Goal: Book appointment/travel/reservation

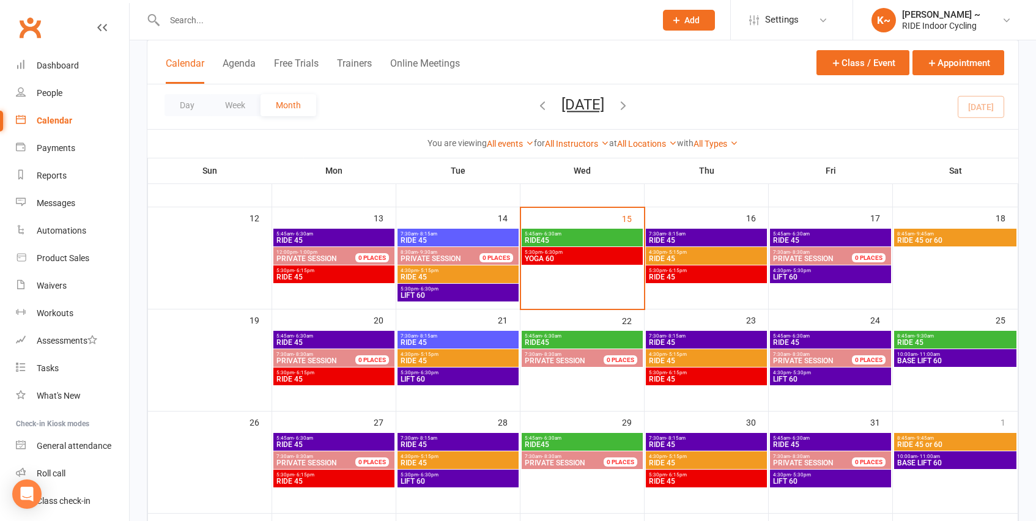
click at [463, 291] on span "5:30pm - 6:30pm" at bounding box center [458, 289] width 116 height 6
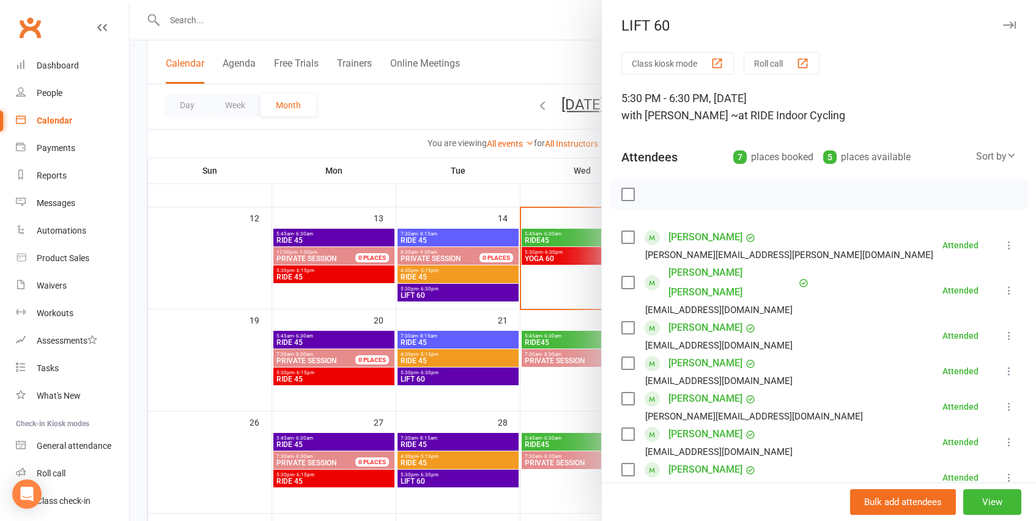
click at [453, 119] on div at bounding box center [583, 260] width 906 height 521
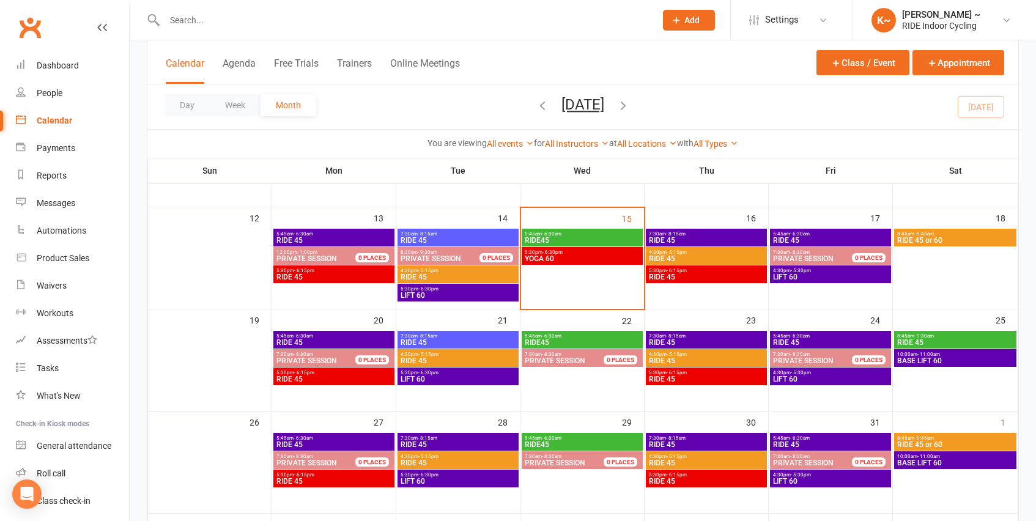
click at [611, 255] on span "YOGA 60" at bounding box center [582, 258] width 116 height 7
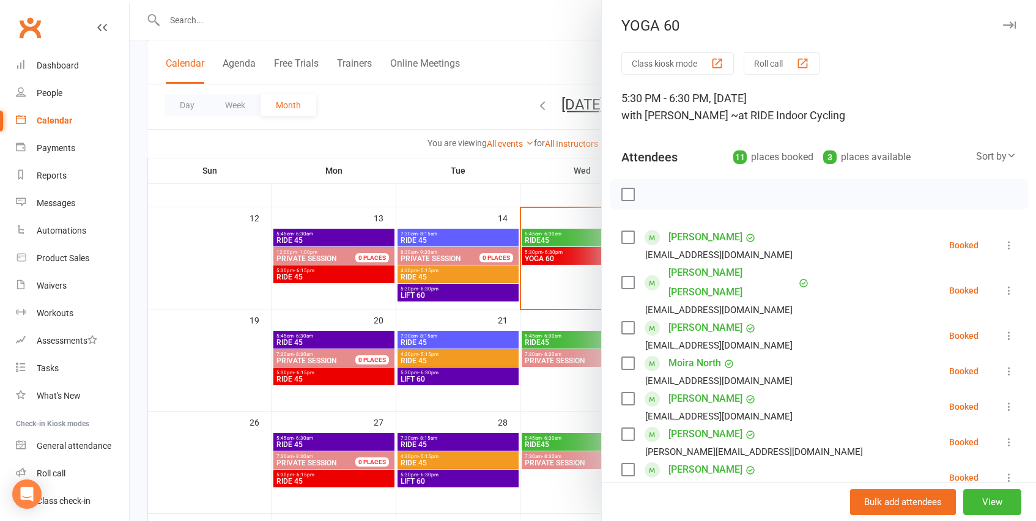
click at [631, 188] on label at bounding box center [627, 194] width 12 height 12
click at [658, 195] on icon "button" at bounding box center [654, 194] width 13 height 13
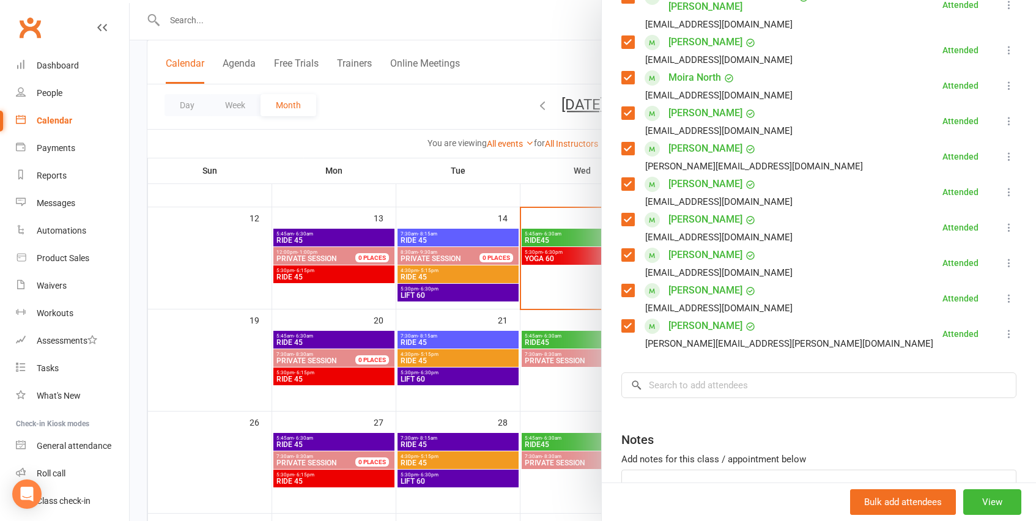
scroll to position [289, 0]
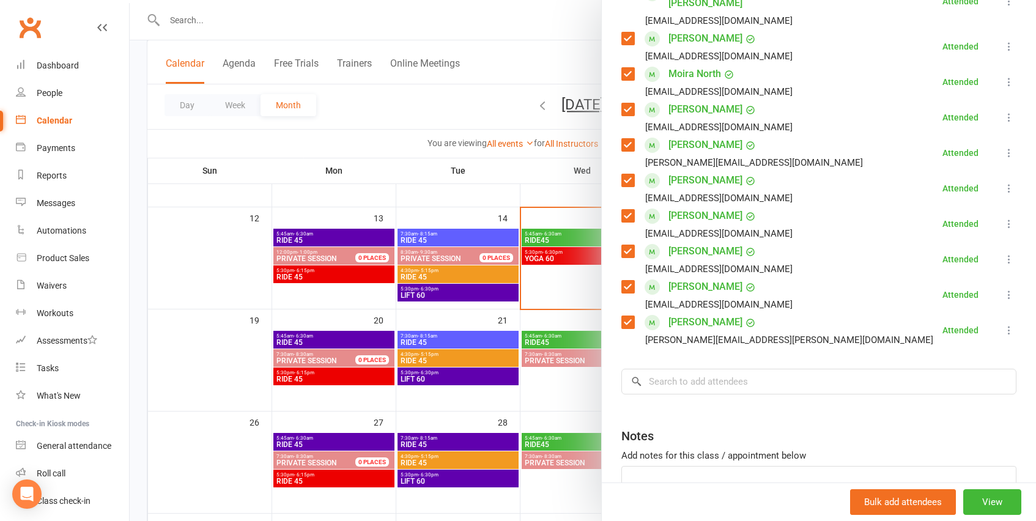
click at [456, 112] on div at bounding box center [583, 260] width 906 height 521
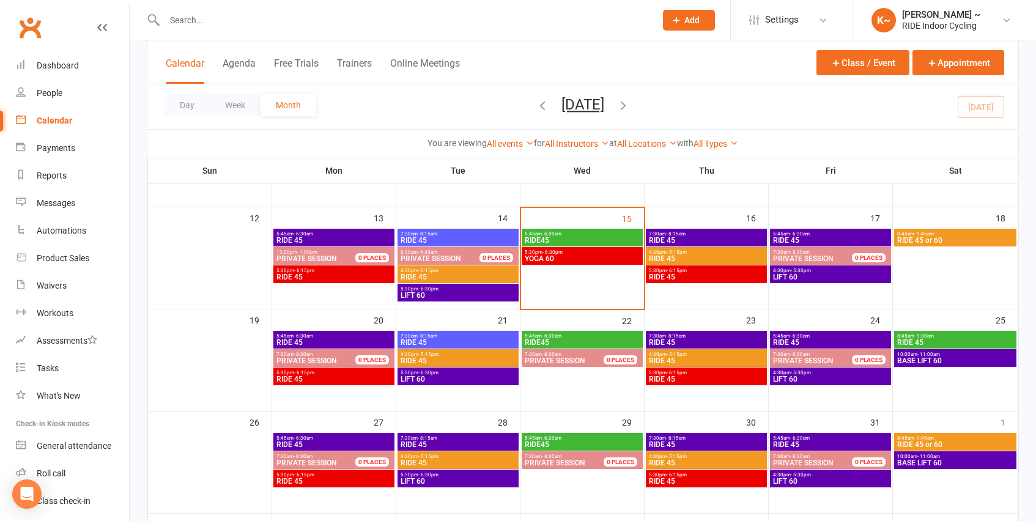
click at [708, 235] on span "7:30am - 8:15am" at bounding box center [706, 234] width 116 height 6
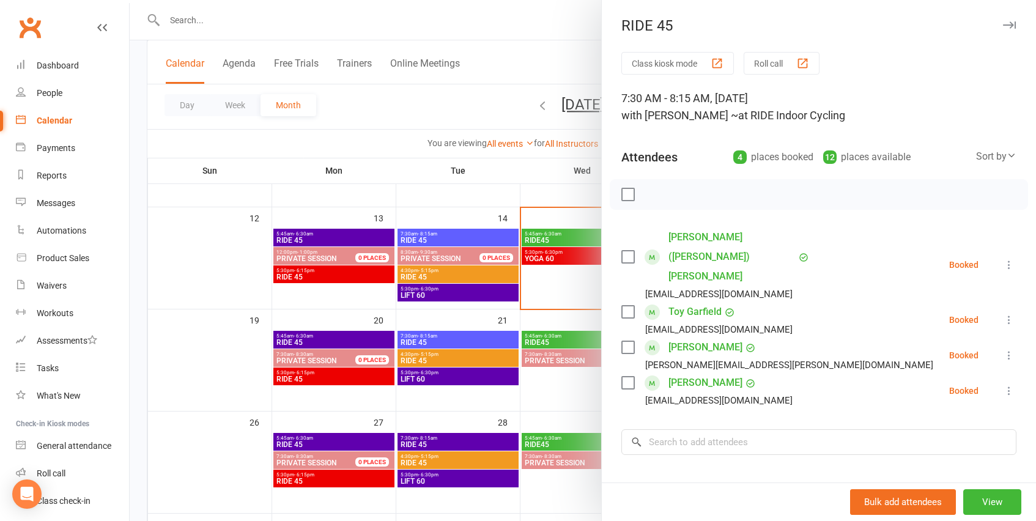
click at [492, 104] on div at bounding box center [583, 260] width 906 height 521
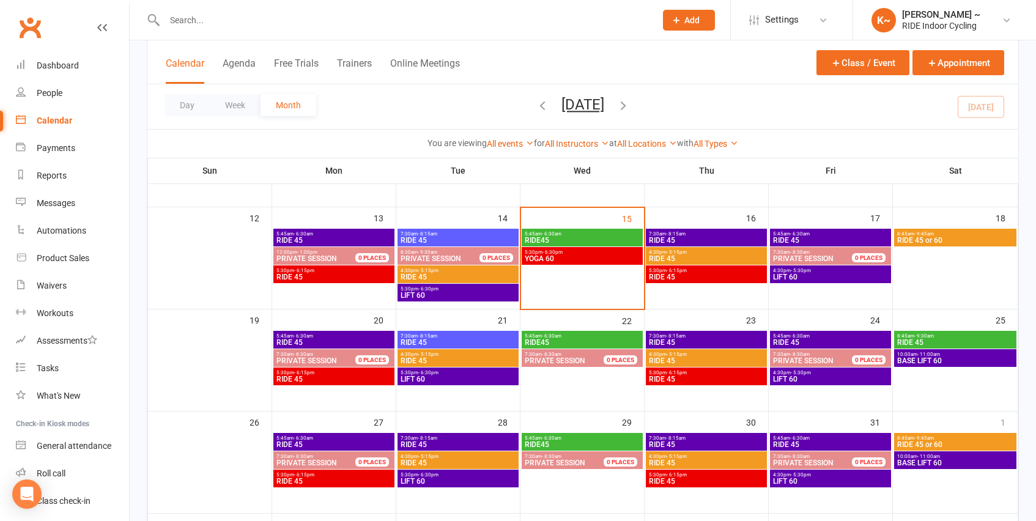
click at [685, 254] on span "4:30pm - 5:15pm" at bounding box center [706, 252] width 116 height 6
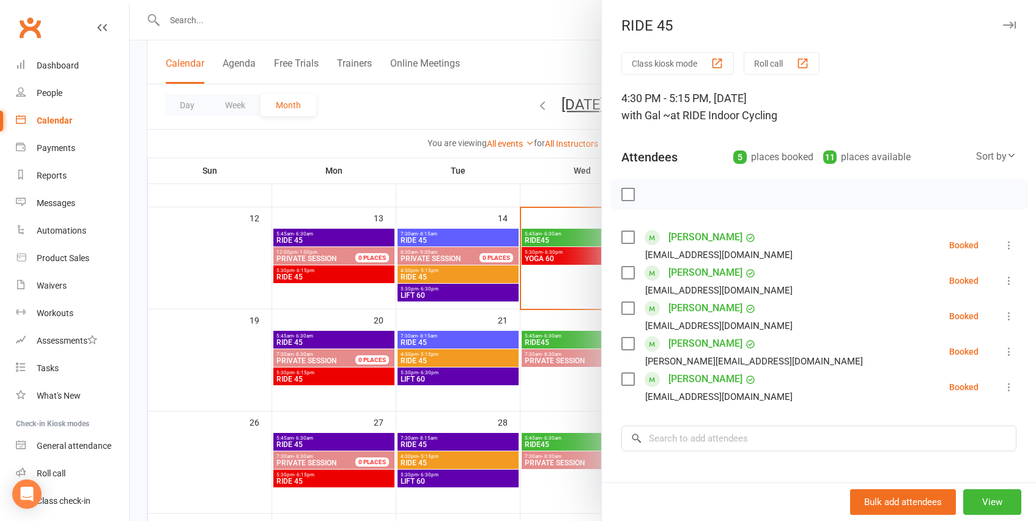
click at [487, 100] on div at bounding box center [583, 260] width 906 height 521
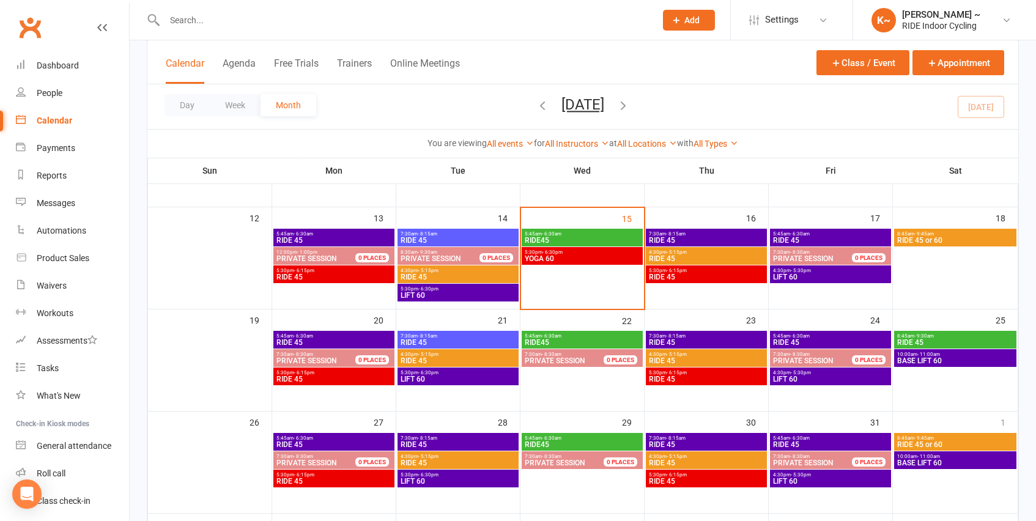
click at [711, 276] on span "RIDE 45" at bounding box center [706, 276] width 116 height 7
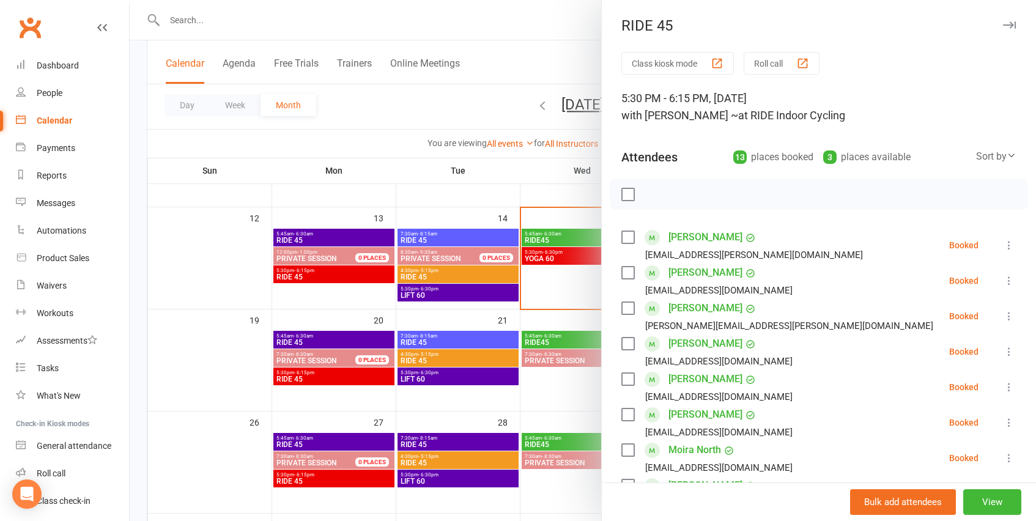
click at [494, 106] on div at bounding box center [583, 260] width 906 height 521
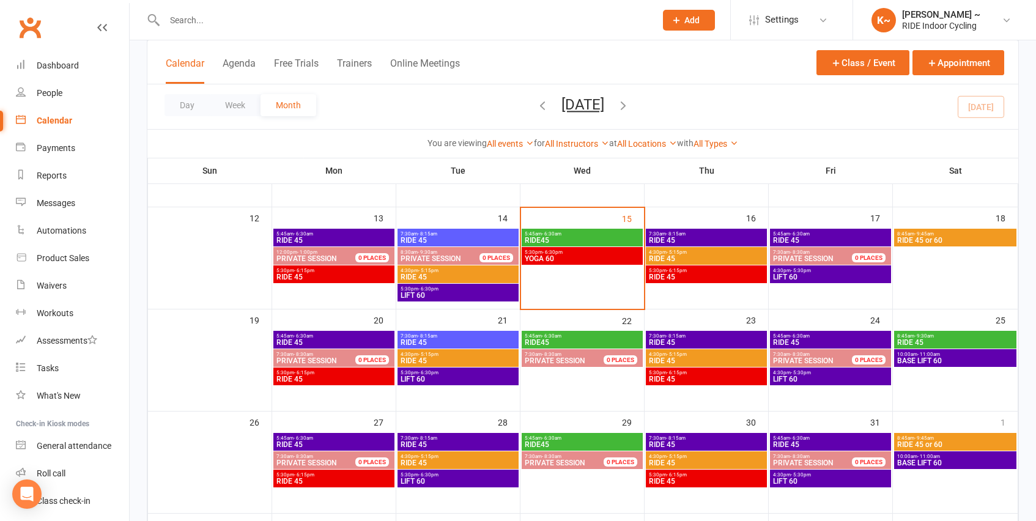
click at [718, 256] on span "RIDE 45" at bounding box center [706, 258] width 116 height 7
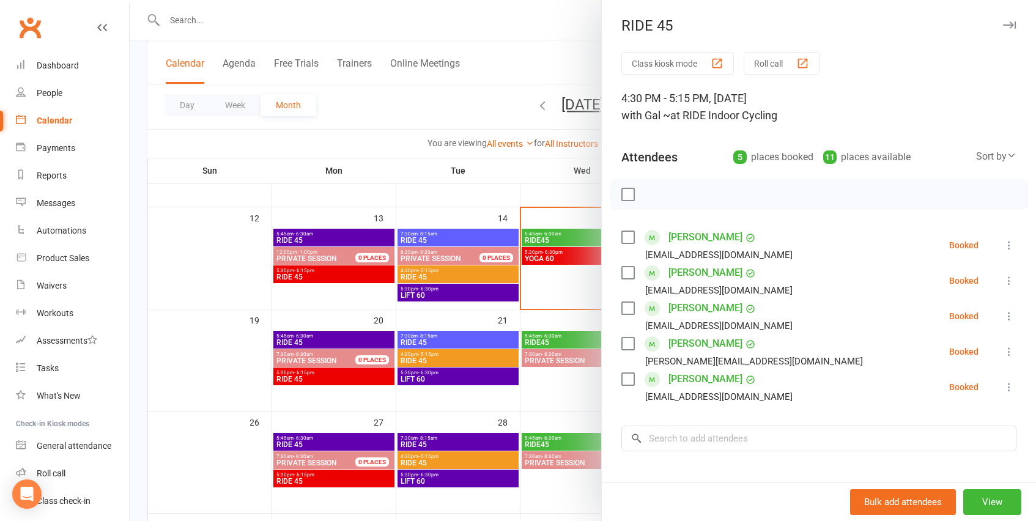
click at [535, 67] on div at bounding box center [583, 260] width 906 height 521
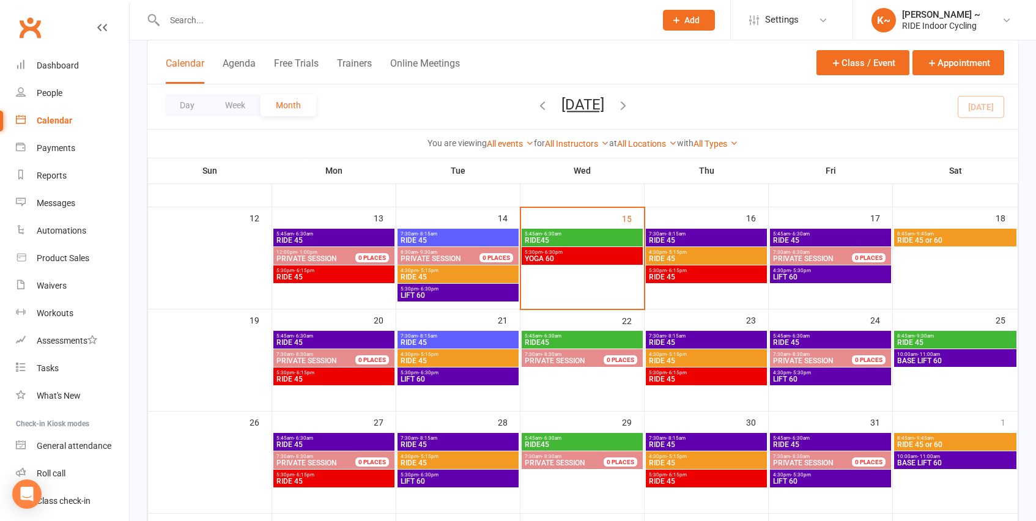
click at [464, 289] on span "5:30pm - 6:30pm" at bounding box center [458, 289] width 116 height 6
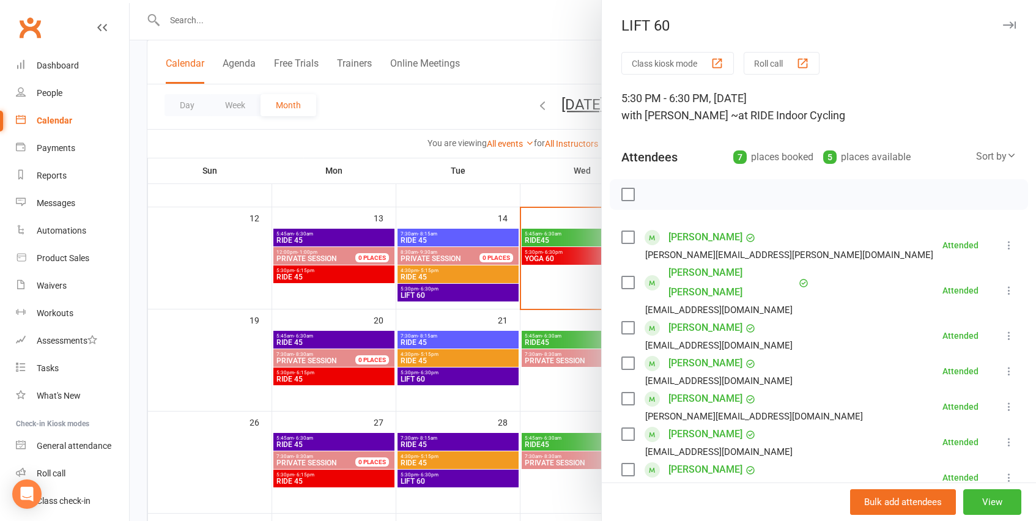
click at [464, 279] on div at bounding box center [583, 260] width 906 height 521
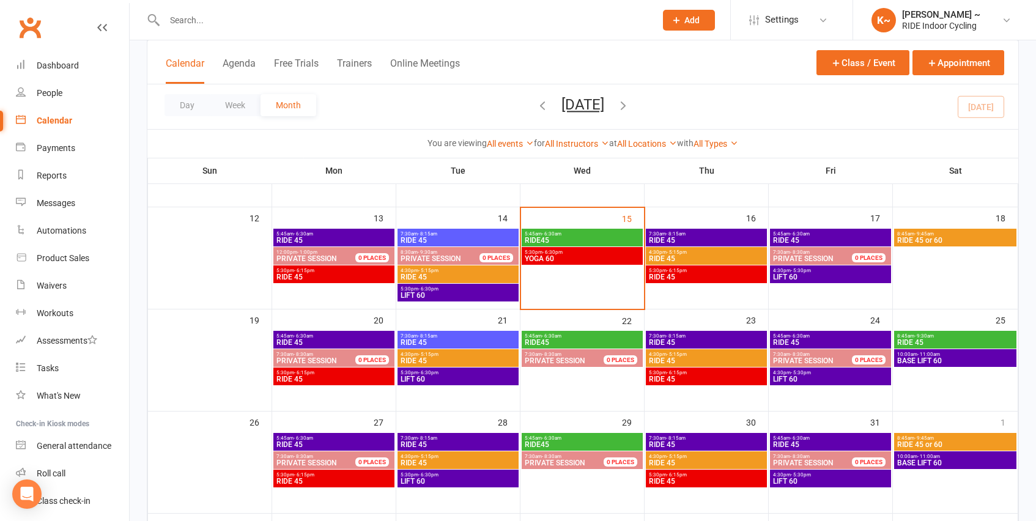
click at [464, 279] on span "RIDE 45" at bounding box center [458, 276] width 116 height 7
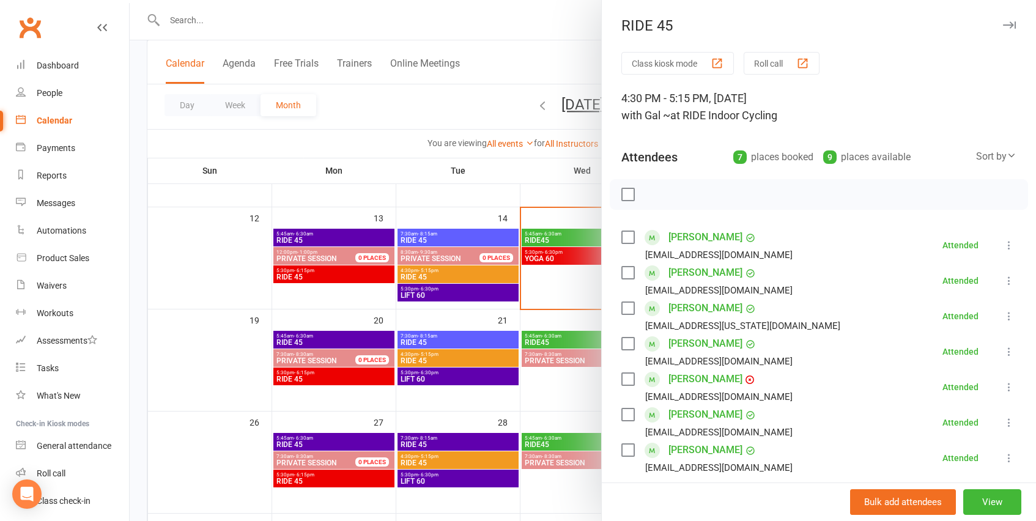
click at [459, 254] on div at bounding box center [583, 260] width 906 height 521
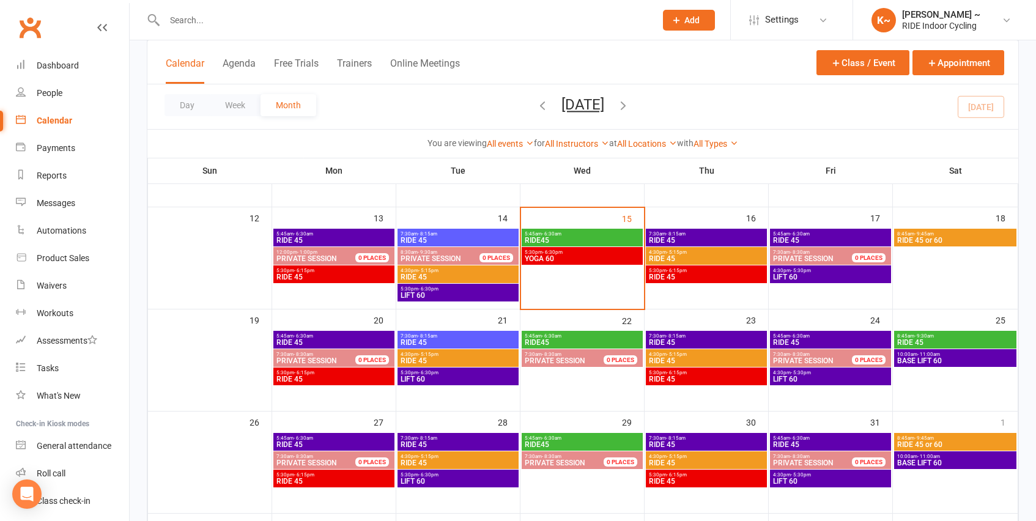
click at [451, 256] on span "PRIVATE SESSION" at bounding box center [430, 258] width 61 height 9
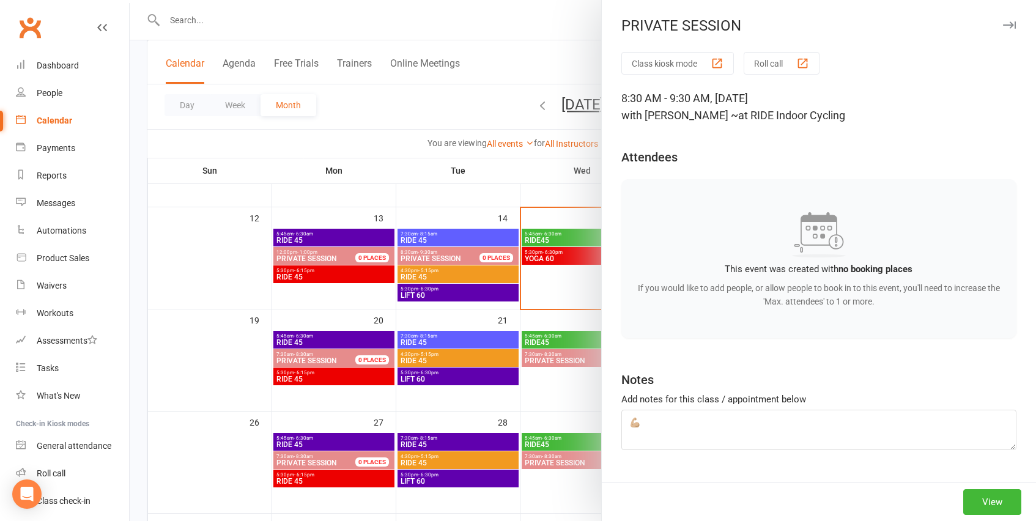
click at [455, 237] on div at bounding box center [583, 260] width 906 height 521
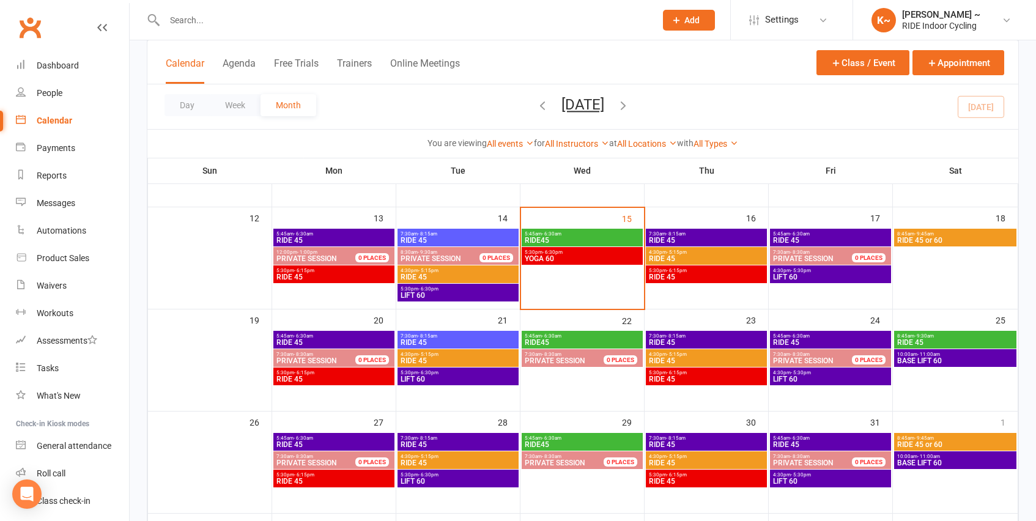
click at [455, 237] on span "RIDE 45" at bounding box center [458, 240] width 116 height 7
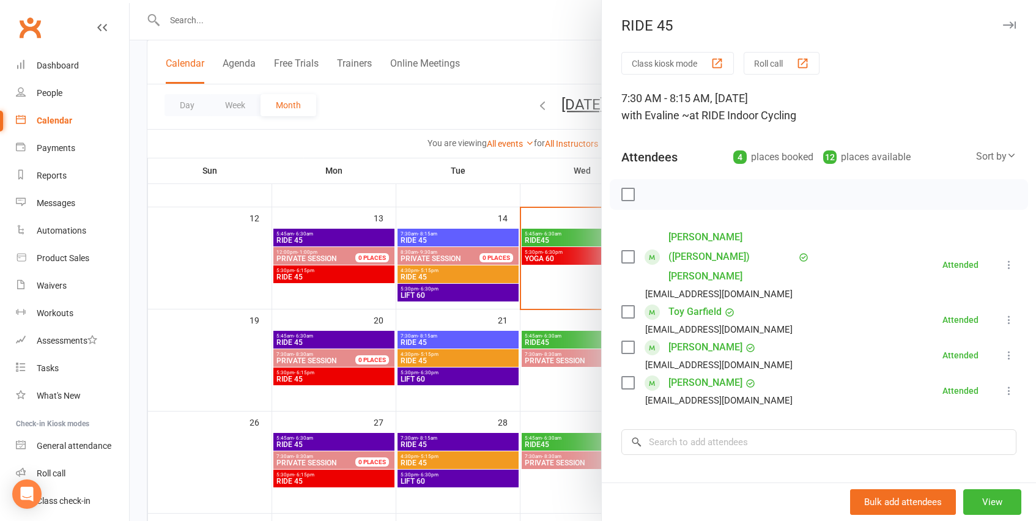
click at [523, 108] on div at bounding box center [583, 260] width 906 height 521
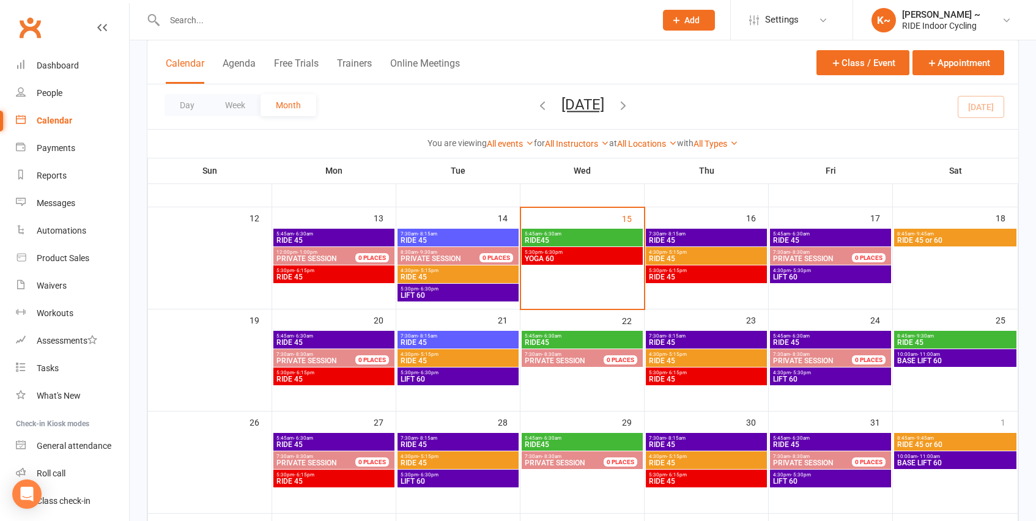
click at [536, 105] on icon "button" at bounding box center [542, 104] width 13 height 13
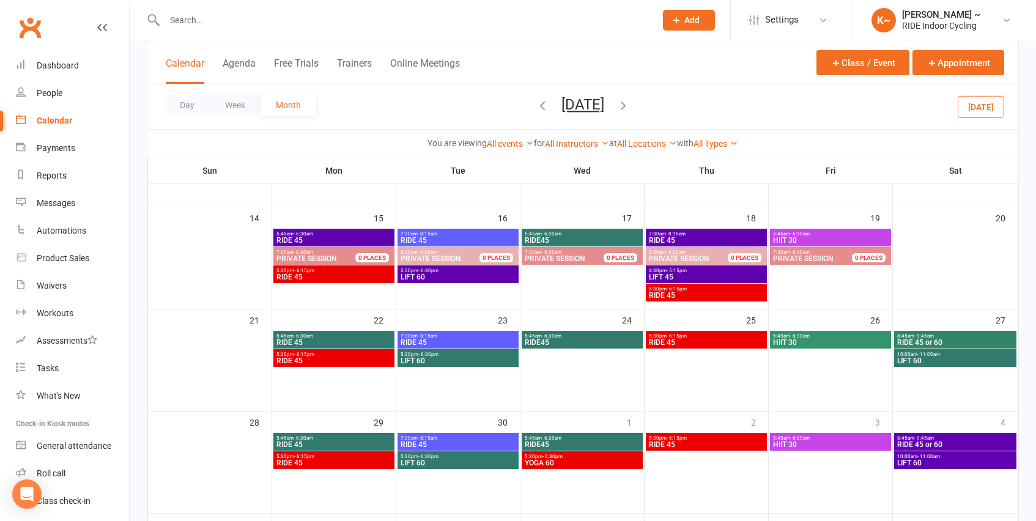
click at [536, 105] on icon "button" at bounding box center [542, 104] width 13 height 13
